Goal: Task Accomplishment & Management: Manage account settings

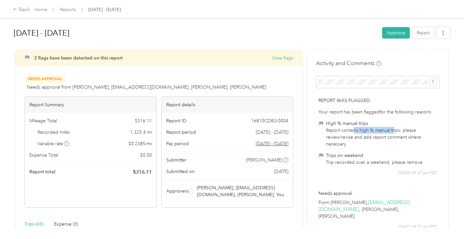
drag, startPoint x: 354, startPoint y: 130, endPoint x: 394, endPoint y: 130, distance: 40.2
click at [393, 130] on div "Report contains high % manual trips; please review/revise and add report commen…" at bounding box center [381, 137] width 111 height 21
drag, startPoint x: 397, startPoint y: 130, endPoint x: 401, endPoint y: 131, distance: 3.4
click at [398, 131] on div "Report contains high % manual trips; please review/revise and add report commen…" at bounding box center [381, 137] width 111 height 21
click at [401, 32] on button "Approve" at bounding box center [396, 32] width 28 height 11
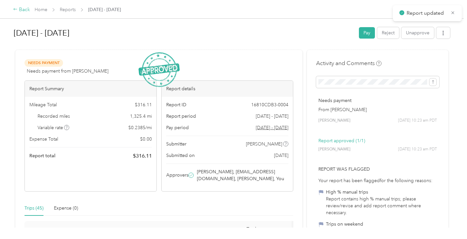
click at [21, 12] on div "Back" at bounding box center [21, 10] width 17 height 8
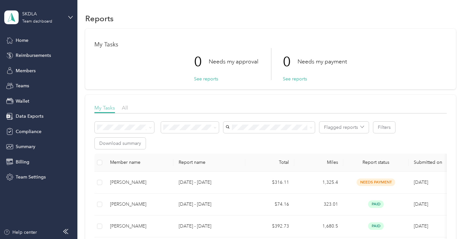
click at [115, 106] on span "My Tasks" at bounding box center [104, 107] width 21 height 6
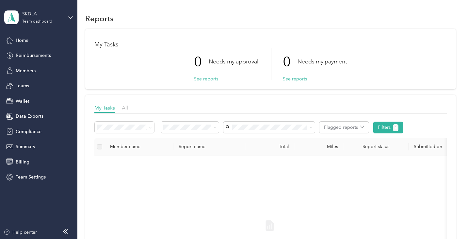
click at [130, 110] on div "My Tasks All" at bounding box center [270, 108] width 352 height 9
click at [122, 108] on div "My Tasks All" at bounding box center [270, 108] width 352 height 9
click at [123, 109] on span "All" at bounding box center [125, 107] width 6 height 6
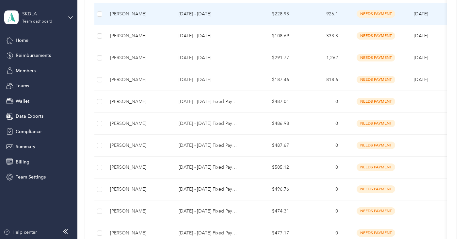
scroll to position [522, 0]
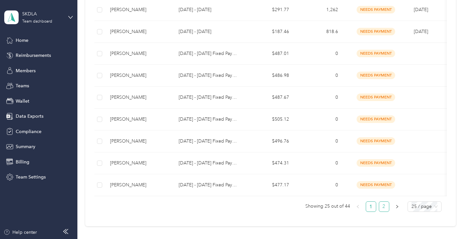
drag, startPoint x: 374, startPoint y: 211, endPoint x: 378, endPoint y: 213, distance: 4.5
click at [378, 212] on ul "Showing 25 out of 44 1 2 25 / page" at bounding box center [267, 206] width 347 height 10
click at [380, 211] on link "2" at bounding box center [384, 206] width 10 height 10
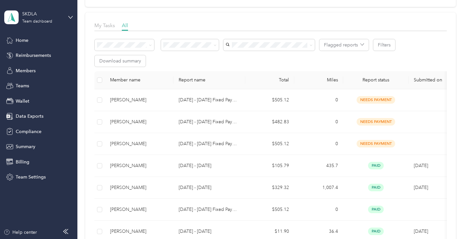
scroll to position [50, 0]
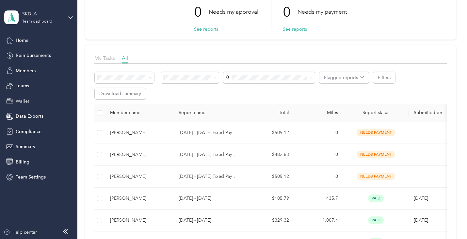
click at [23, 100] on span "Wallet" at bounding box center [23, 101] width 14 height 7
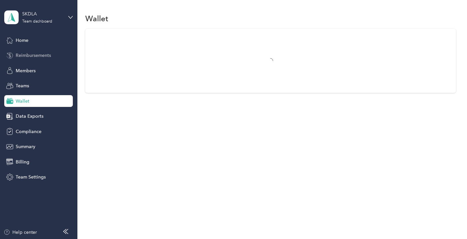
click at [30, 56] on span "Reimbursements" at bounding box center [33, 55] width 35 height 7
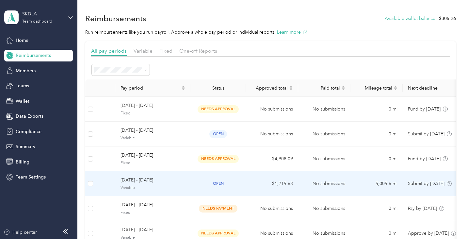
scroll to position [33, 0]
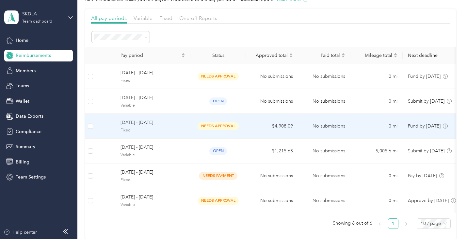
click at [205, 128] on span "needs approval" at bounding box center [217, 126] width 41 height 8
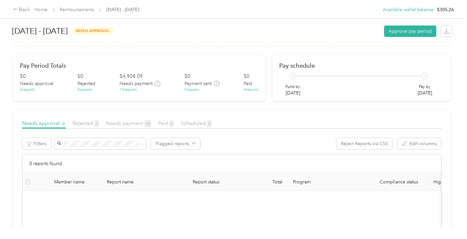
scroll to position [19, 0]
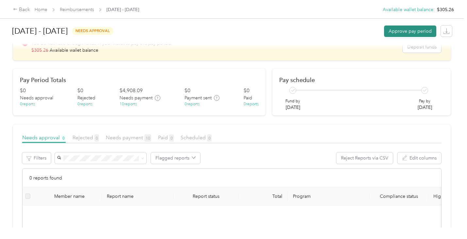
click at [419, 32] on button "Approve pay period" at bounding box center [410, 30] width 52 height 11
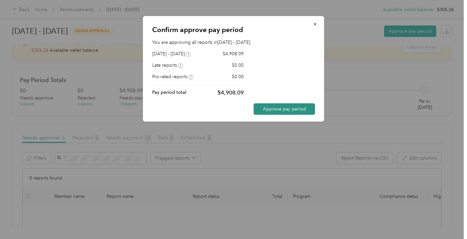
click at [284, 110] on button "Approve pay period" at bounding box center [284, 108] width 61 height 11
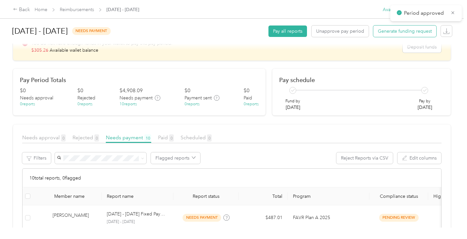
click at [402, 28] on span "Generate funding request" at bounding box center [405, 31] width 54 height 7
click at [21, 9] on div "Back" at bounding box center [21, 10] width 17 height 8
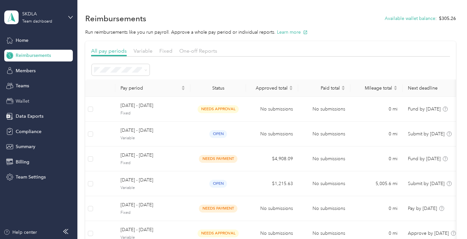
click at [34, 100] on div "Wallet" at bounding box center [38, 101] width 69 height 12
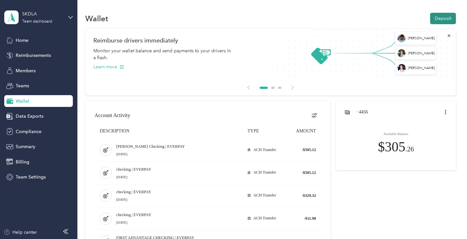
click at [445, 18] on button "Deposit" at bounding box center [443, 18] width 26 height 11
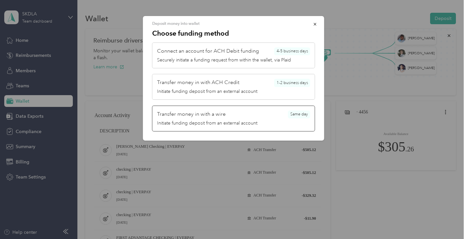
click at [206, 120] on div "Initiate funding deposit from an external account" at bounding box center [233, 122] width 153 height 7
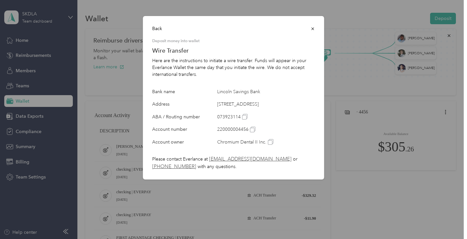
click at [437, 123] on div at bounding box center [233, 119] width 467 height 239
